Goal: Find specific page/section: Find specific page/section

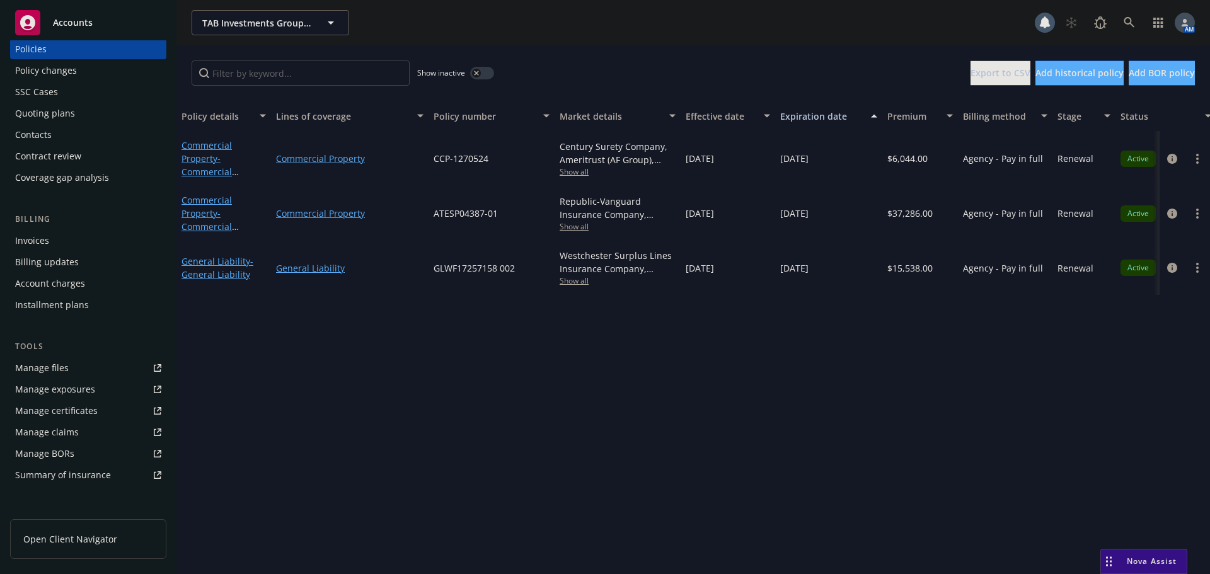
scroll to position [247, 0]
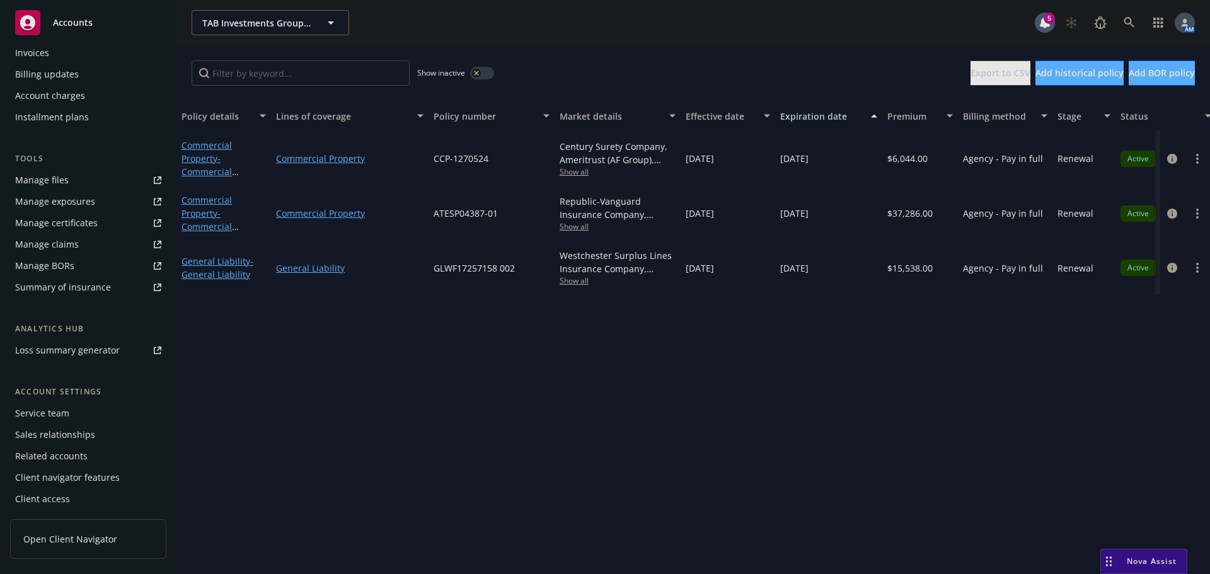
click at [91, 414] on div "Service team" at bounding box center [88, 413] width 146 height 20
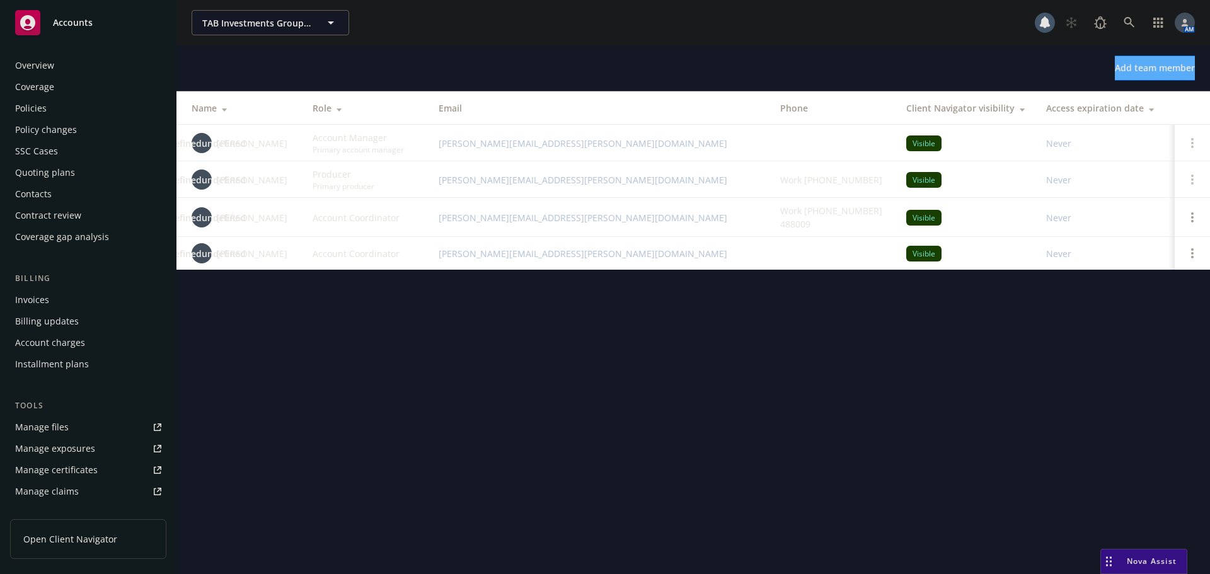
scroll to position [247, 0]
